Goal: Information Seeking & Learning: Learn about a topic

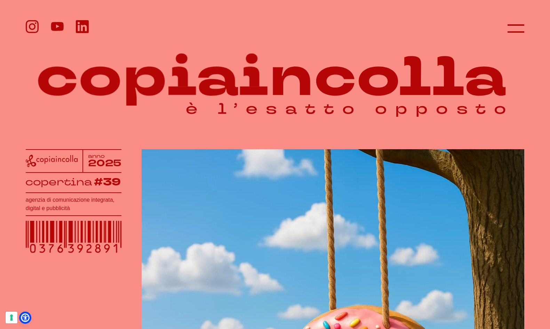
click at [519, 23] on icon at bounding box center [516, 28] width 17 height 17
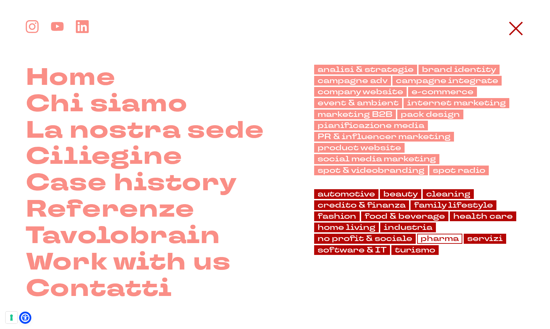
click at [438, 240] on link "pharma" at bounding box center [439, 239] width 45 height 10
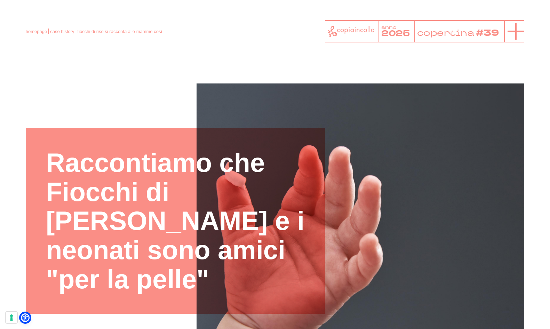
click at [523, 31] on line at bounding box center [516, 31] width 17 height 0
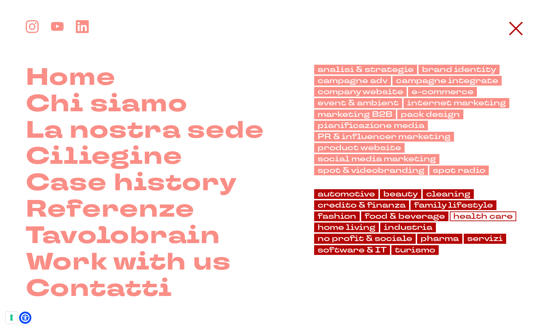
click at [471, 219] on link "health care" at bounding box center [483, 217] width 66 height 10
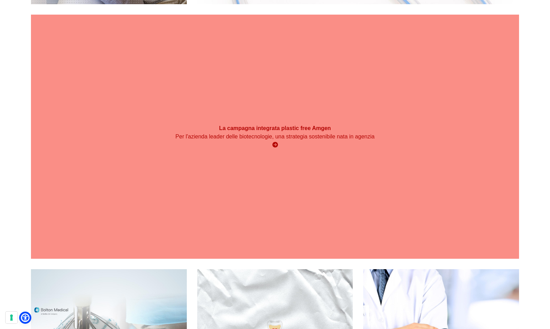
scroll to position [1587, 0]
click at [277, 142] on icon at bounding box center [275, 145] width 6 height 6
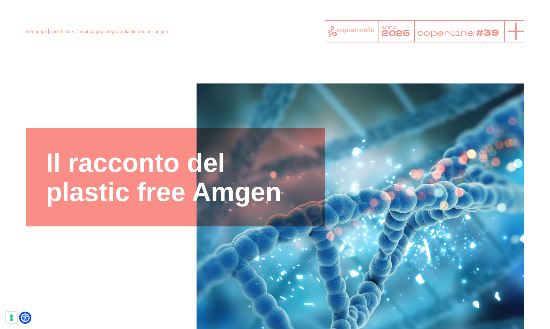
click at [520, 31] on icon at bounding box center [516, 31] width 17 height 17
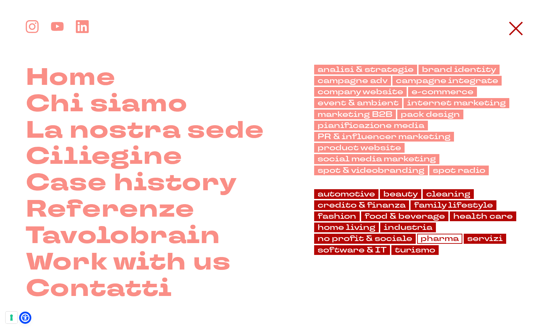
click at [443, 238] on link "pharma" at bounding box center [439, 239] width 45 height 10
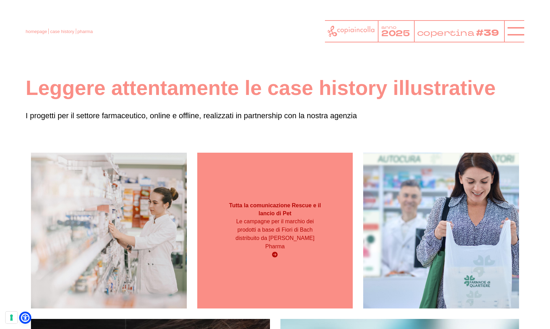
scroll to position [2, 0]
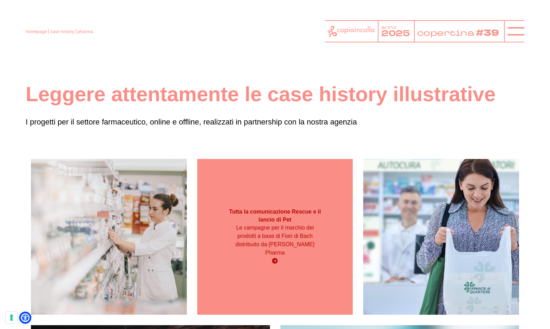
click at [276, 189] on div "Tutta la comunicazione Rescue e il lancio di Pet Le campagne per il marchio dei…" at bounding box center [275, 237] width 156 height 156
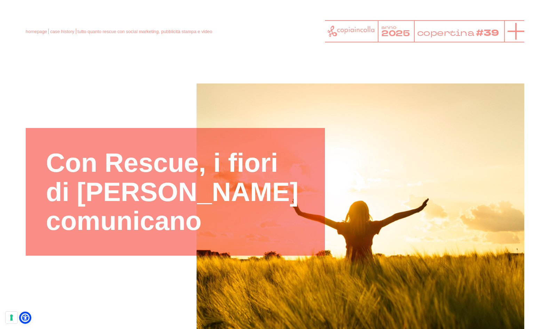
click at [514, 31] on line at bounding box center [516, 31] width 17 height 0
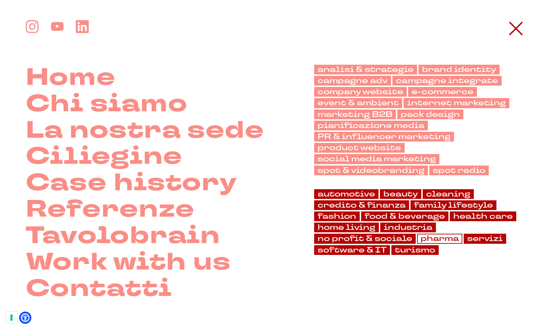
click at [450, 239] on link "pharma" at bounding box center [439, 239] width 45 height 10
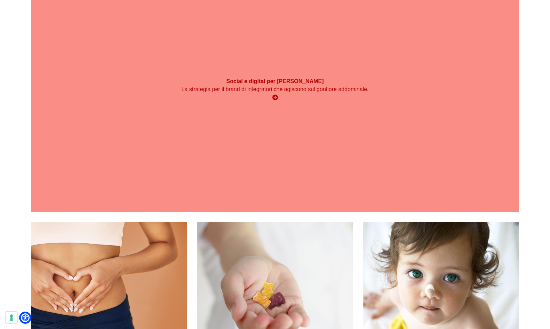
scroll to position [781, 0]
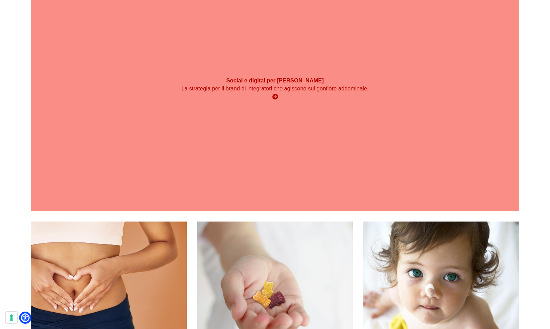
click at [237, 167] on div "Social e digital per Pancia Piatta La strategia per il brand di integratori che…" at bounding box center [275, 89] width 488 height 244
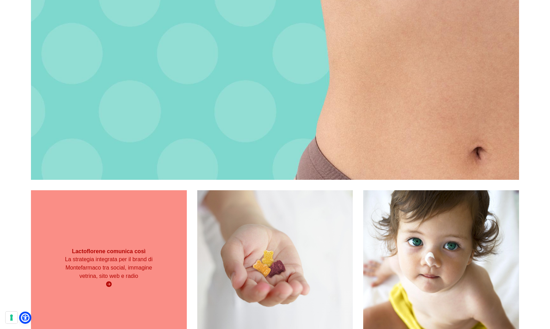
scroll to position [812, 0]
click at [86, 281] on div "La strategia integrata per il brand di Montefarmaco tra social, immagine vetrin…" at bounding box center [109, 271] width 94 height 33
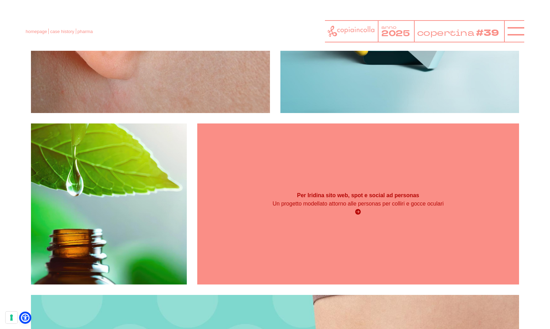
scroll to position [452, 0]
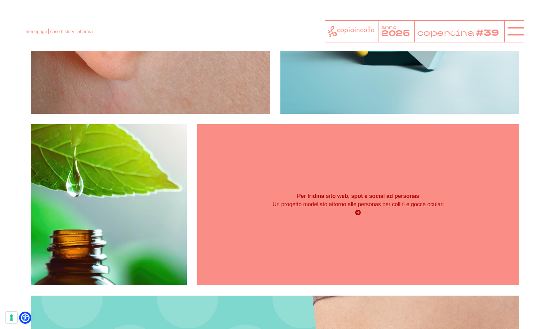
click at [317, 203] on p "Un progetto modellato attorno alle personas per colliri e gocce oculari" at bounding box center [358, 204] width 193 height 8
